Goal: Contribute content

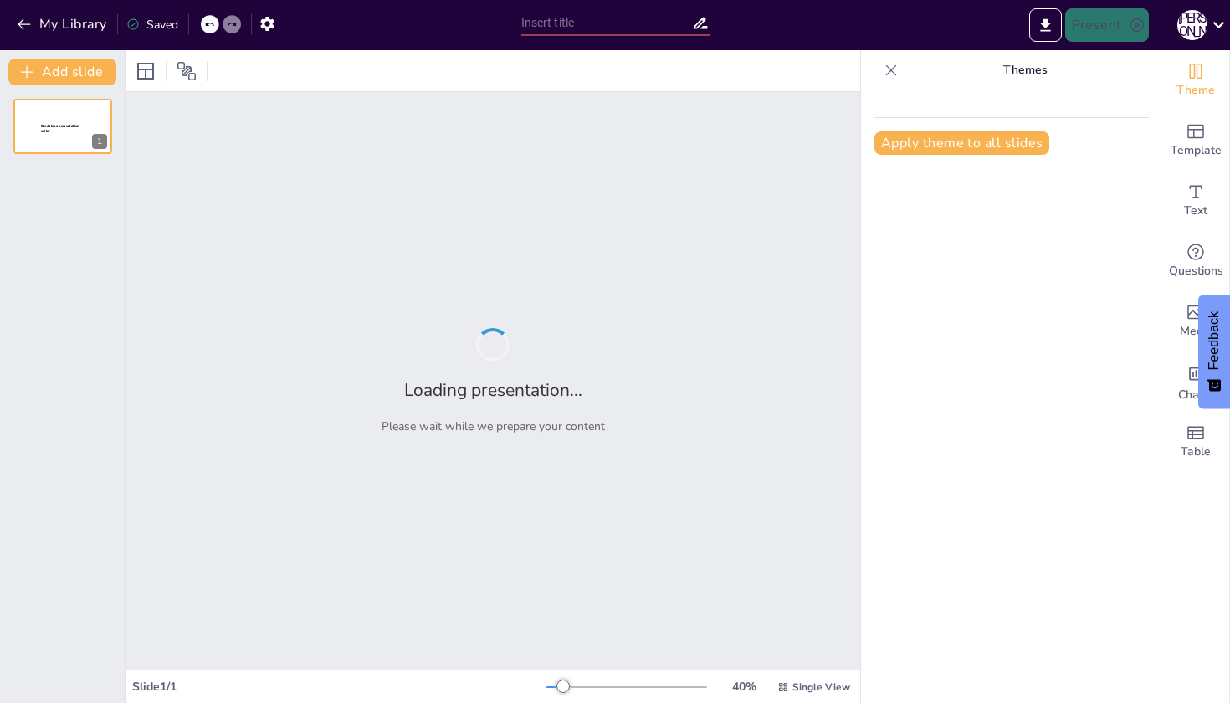
type input "Правове регулювання оподаткування дивідендів"
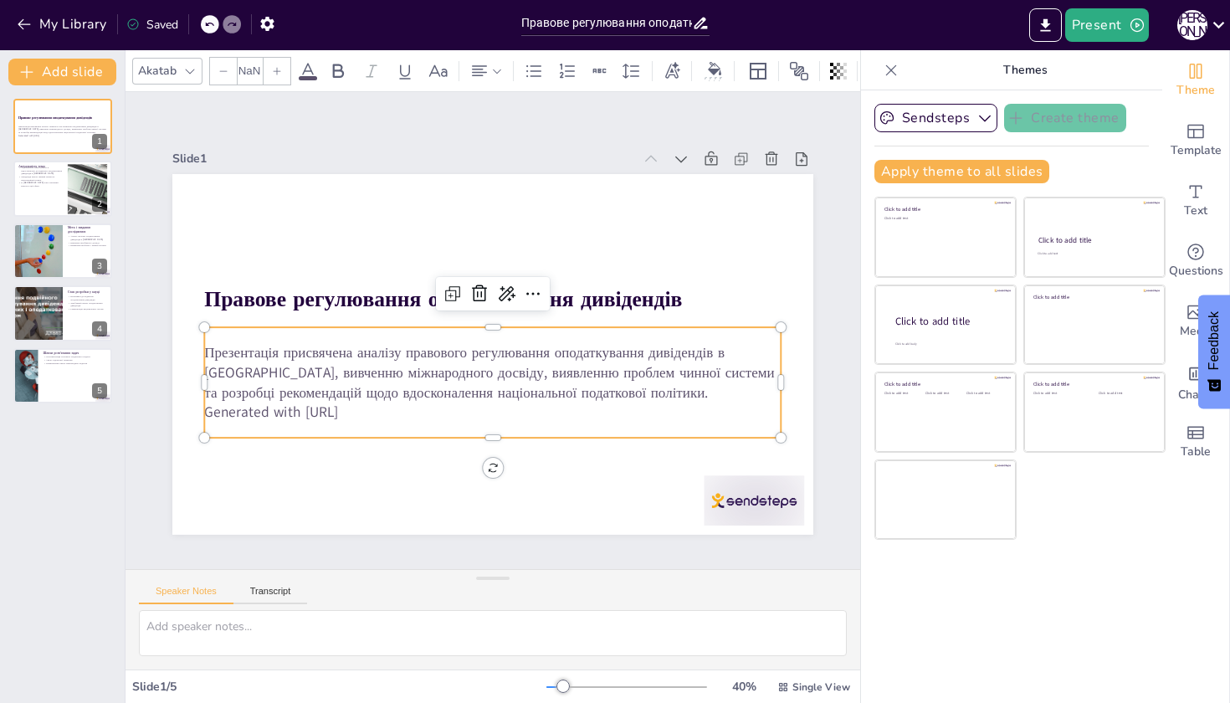
click at [598, 378] on p "Презентація присвячена аналізу правового регулювання оподаткування дивідендів в…" at bounding box center [475, 368] width 551 height 289
type input "32"
click at [732, 533] on div at bounding box center [688, 572] width 110 height 79
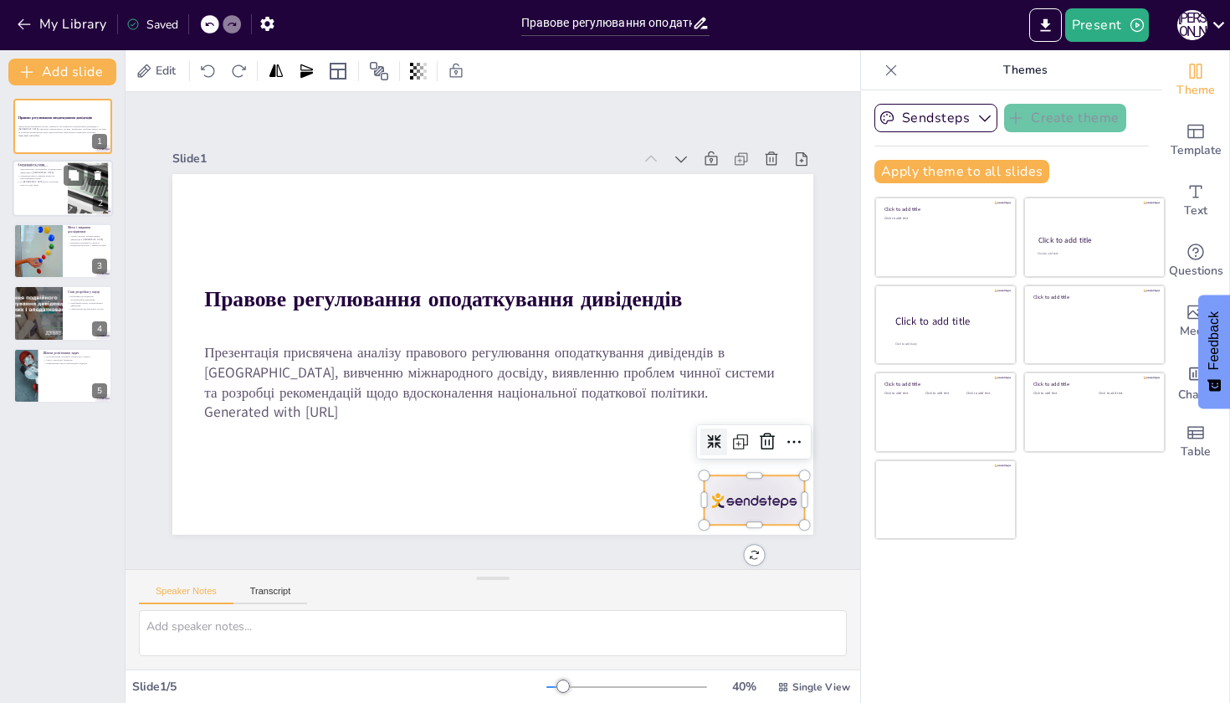
click at [45, 181] on p "В [GEOGRAPHIC_DATA] існує науковий вакуум в цій сфері" at bounding box center [40, 184] width 45 height 6
type textarea "Loremip dolorsitametc adipiscinge seddoeiusmodt incididunt u Laboree doloremagn…"
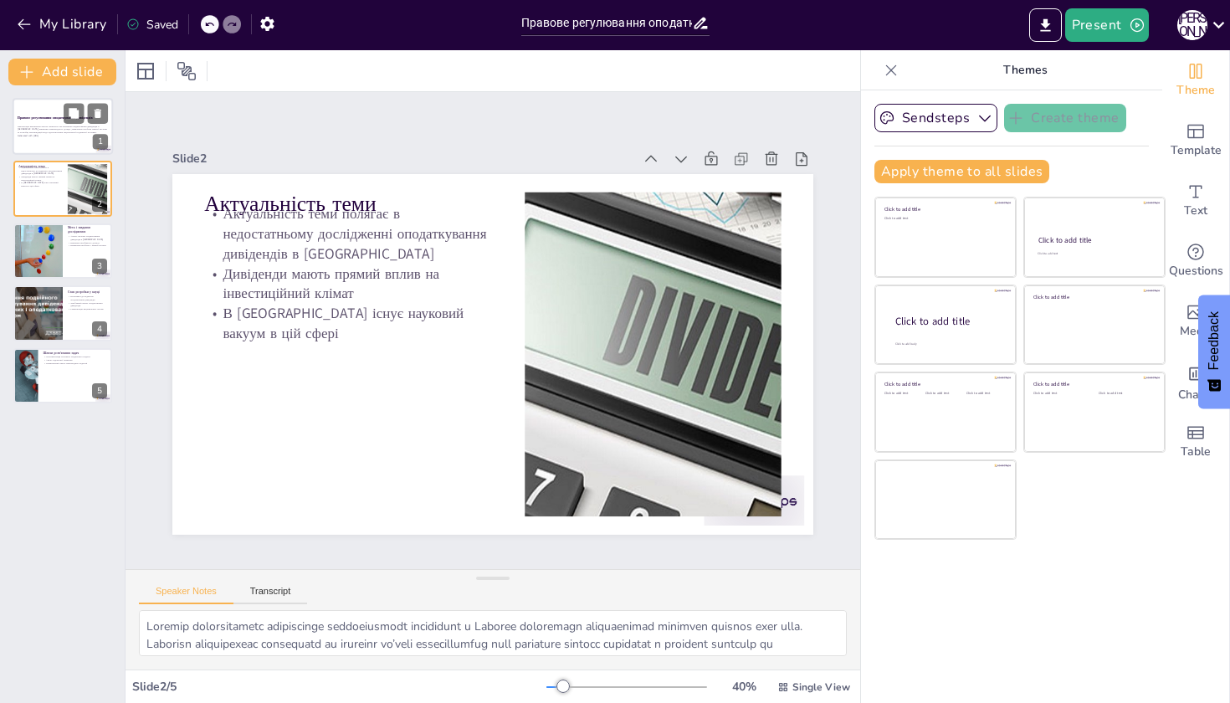
click at [48, 107] on div at bounding box center [63, 126] width 100 height 57
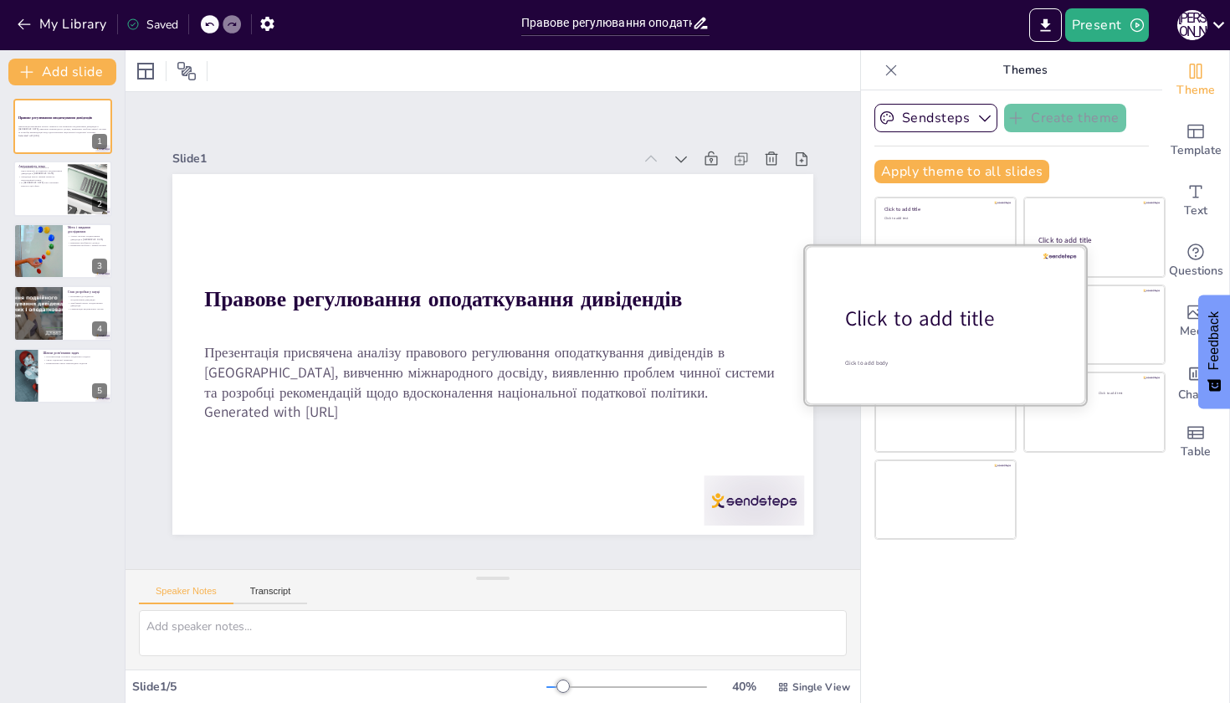
click at [964, 303] on div at bounding box center [945, 324] width 281 height 158
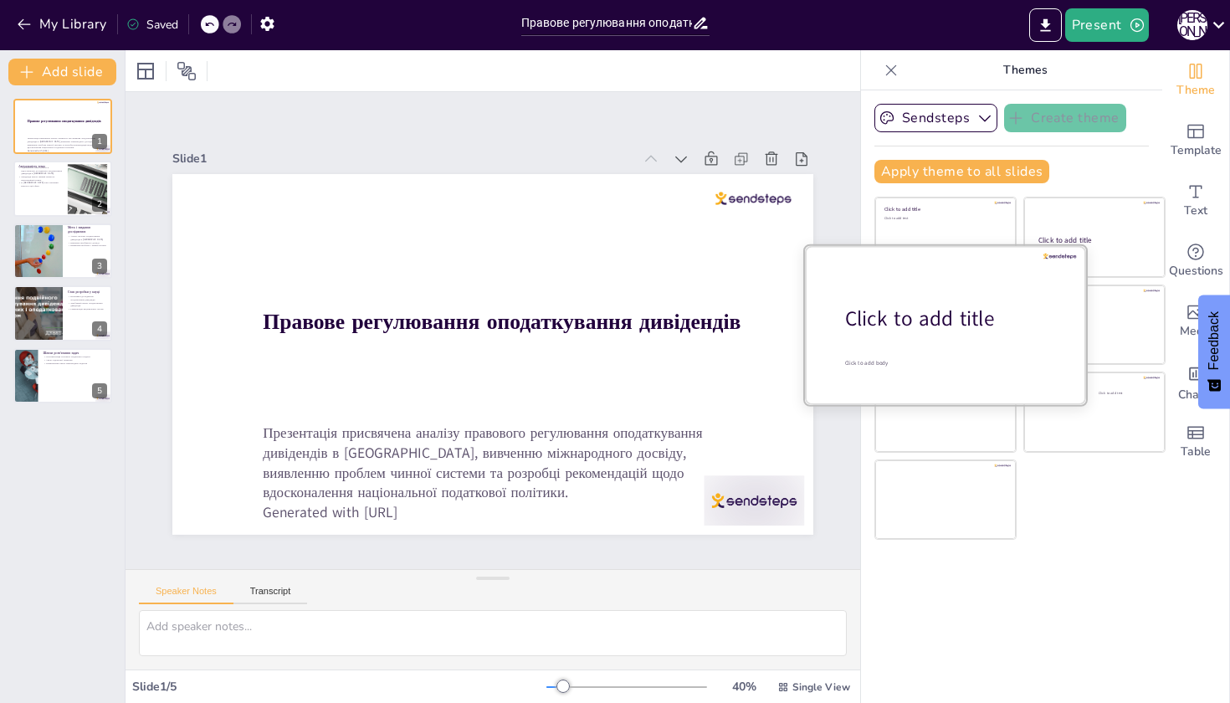
click at [891, 328] on div "Click to add title" at bounding box center [951, 319] width 213 height 28
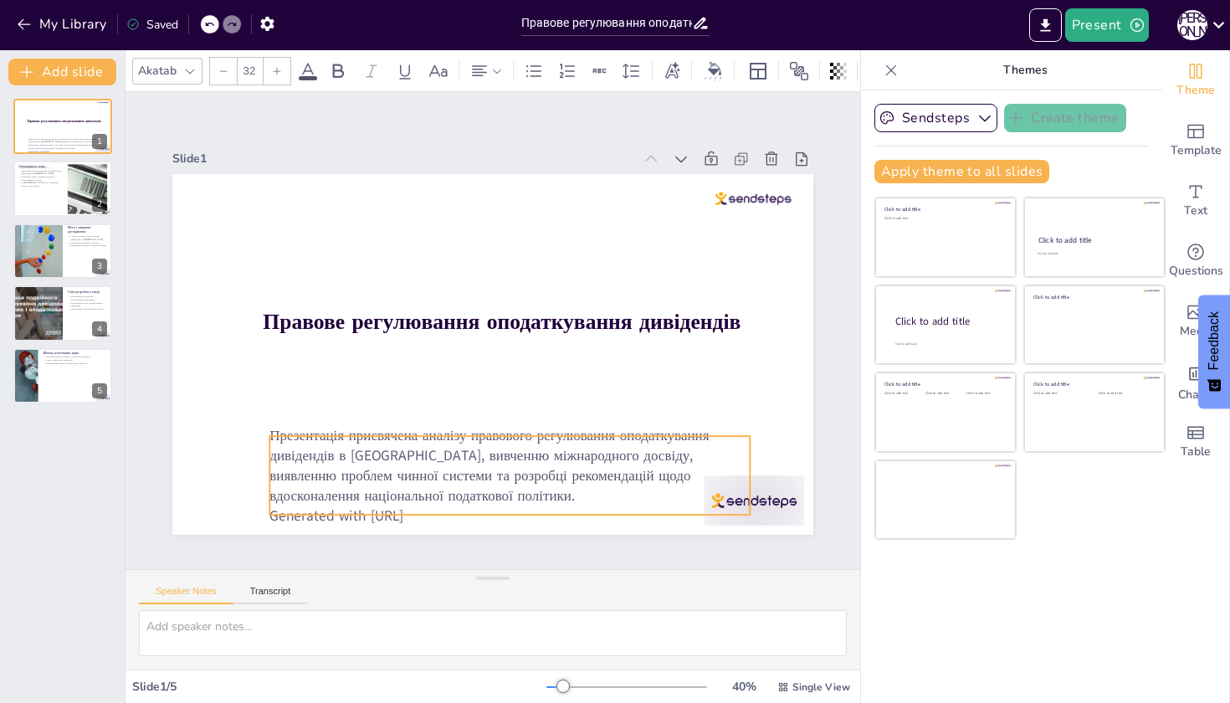
click at [684, 505] on p "Generated with [URL]" at bounding box center [452, 511] width 463 height 167
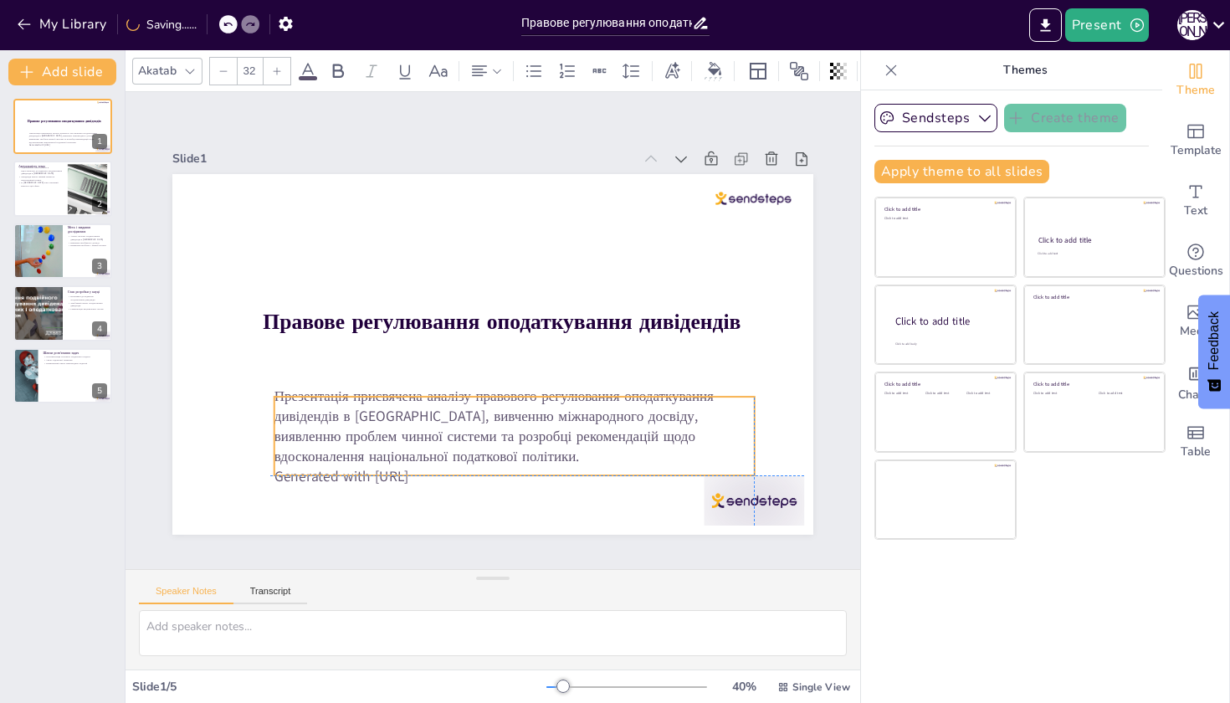
drag, startPoint x: 623, startPoint y: 511, endPoint x: 615, endPoint y: 465, distance: 46.8
click at [615, 465] on p "Generated with [URL]" at bounding box center [484, 478] width 474 height 120
click at [971, 121] on button "Sendsteps" at bounding box center [935, 118] width 123 height 28
click at [9, 187] on div "Правове регулювання оподаткування дивідендів Презентація присвячена аналізу пра…" at bounding box center [62, 251] width 125 height 305
click at [32, 188] on div at bounding box center [63, 189] width 100 height 57
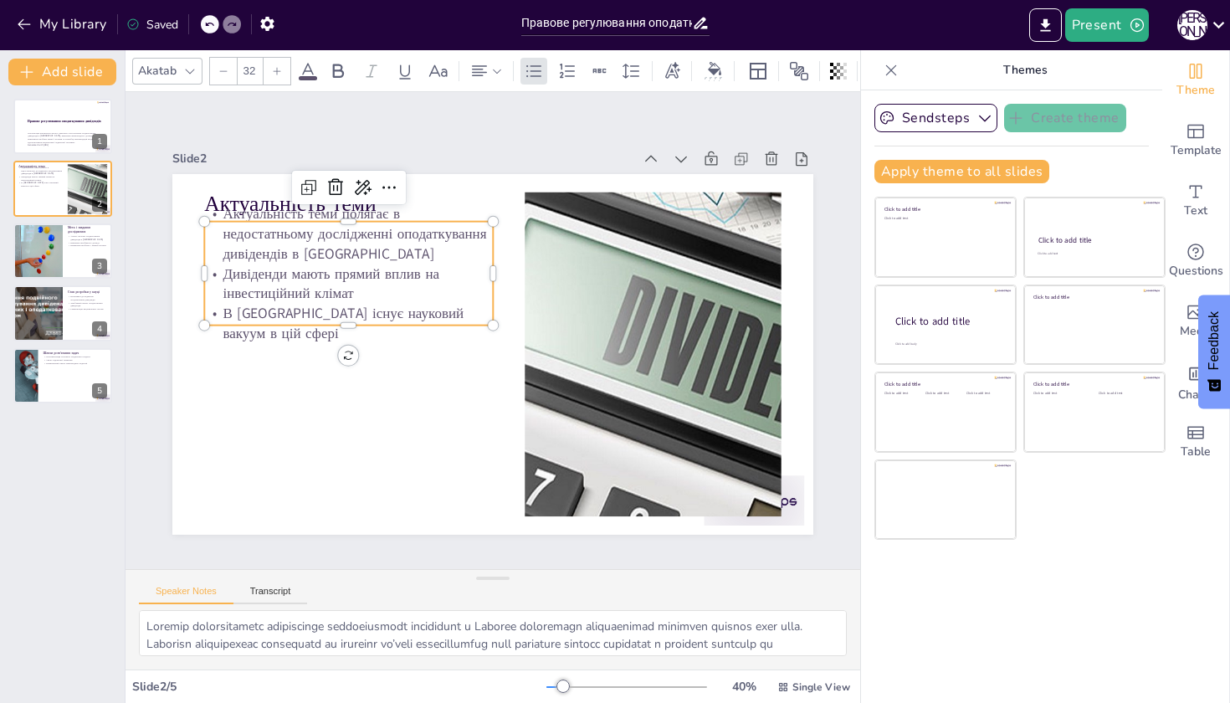
click at [392, 308] on p "В [GEOGRAPHIC_DATA] існує науковий вакуум в цій сфері" at bounding box center [455, 191] width 127 height 287
click at [396, 330] on div at bounding box center [447, 193] width 102 height 279
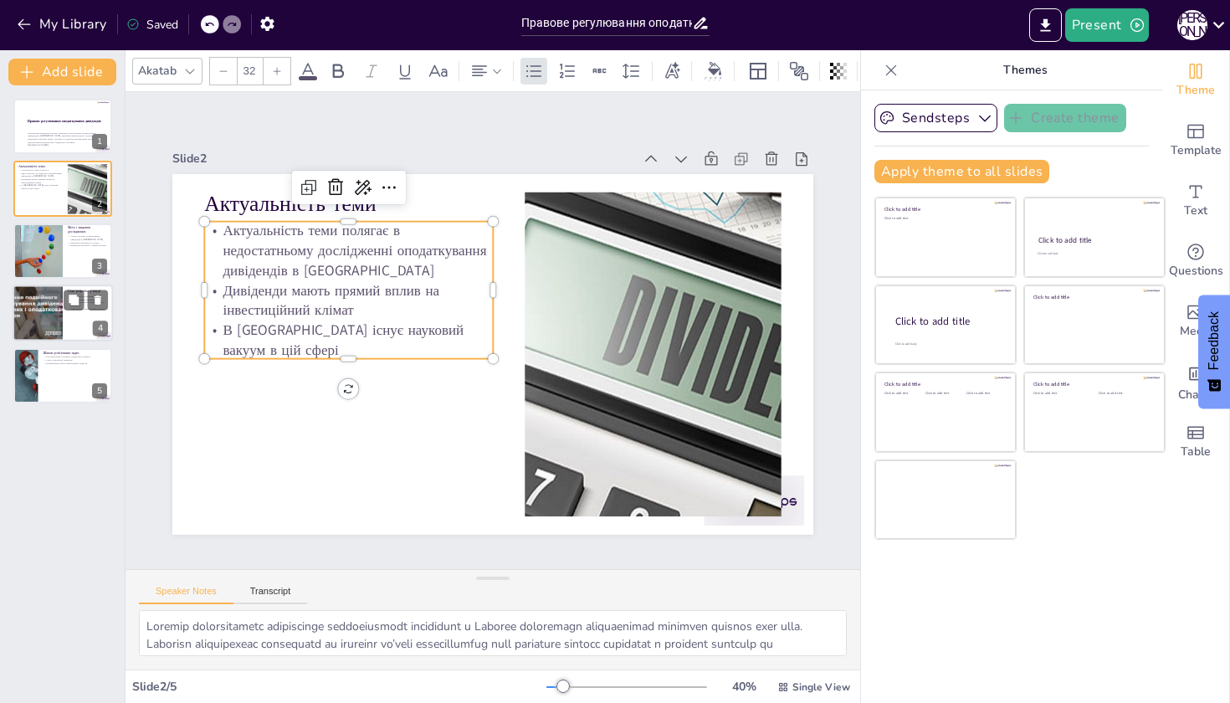
click at [41, 320] on div at bounding box center [37, 312] width 108 height 57
type textarea "Loremipsum dolorsitame consecteturad elitseddoe t incididun, utl etdol magnaali…"
